Goal: Task Accomplishment & Management: Manage account settings

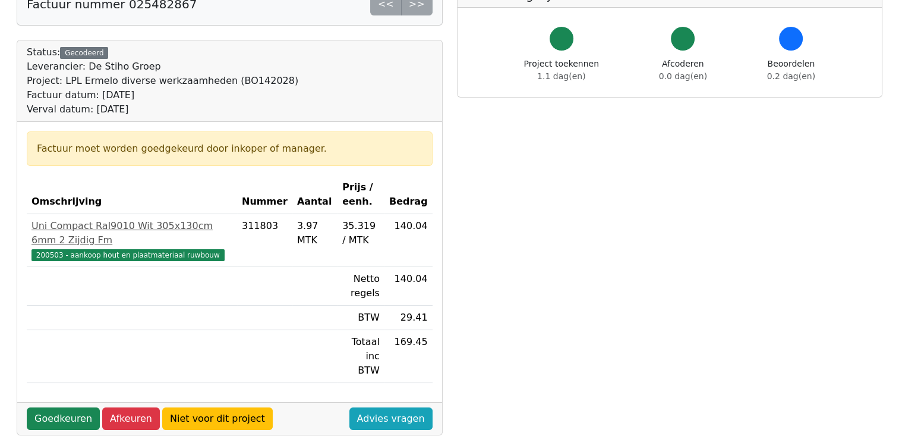
scroll to position [119, 0]
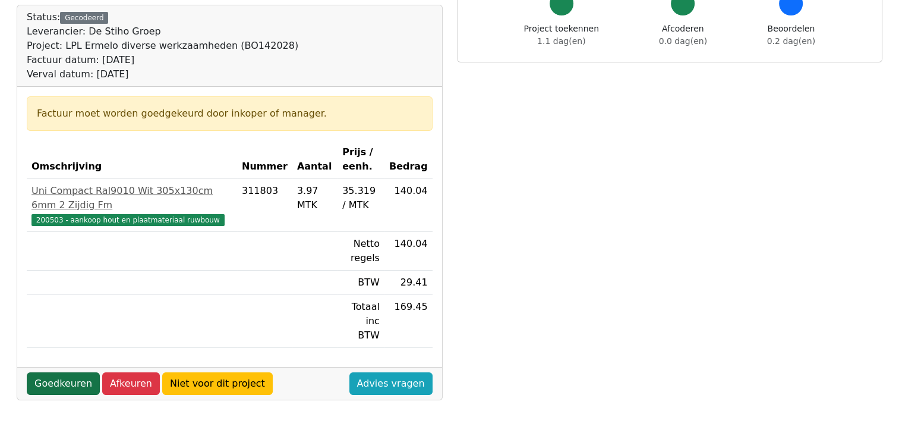
click at [58, 372] on link "Goedkeuren" at bounding box center [63, 383] width 73 height 23
